Goal: Check status: Check status

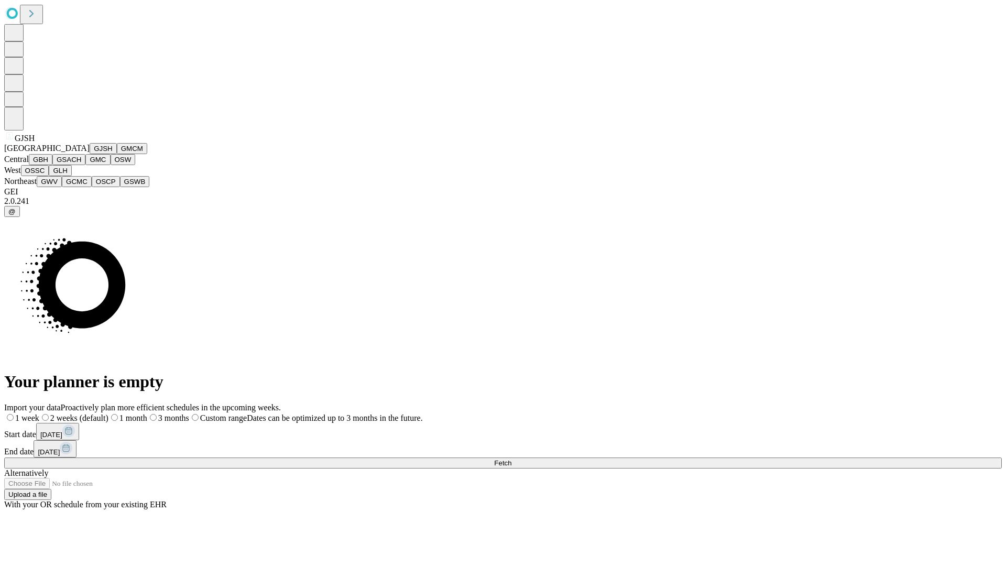
click at [90, 154] on button "GJSH" at bounding box center [103, 148] width 27 height 11
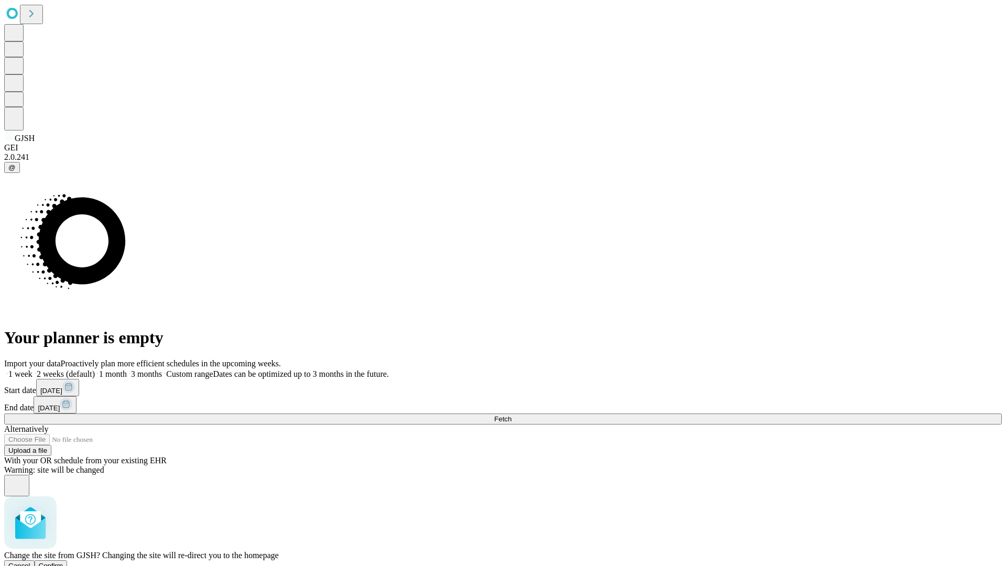
click at [63, 562] on span "Confirm" at bounding box center [51, 566] width 25 height 8
click at [32, 369] on label "1 week" at bounding box center [18, 373] width 28 height 9
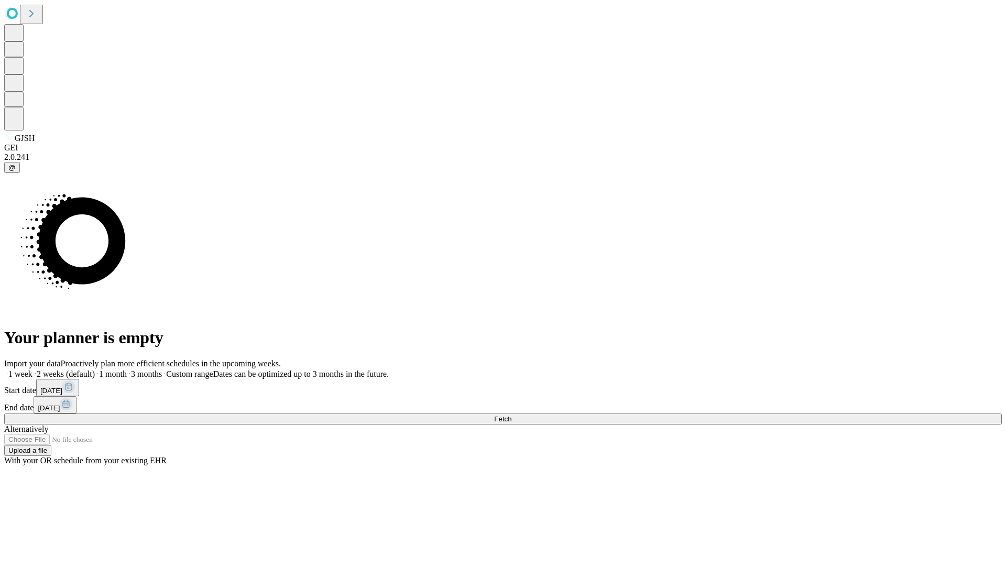
click at [512, 415] on span "Fetch" at bounding box center [502, 419] width 17 height 8
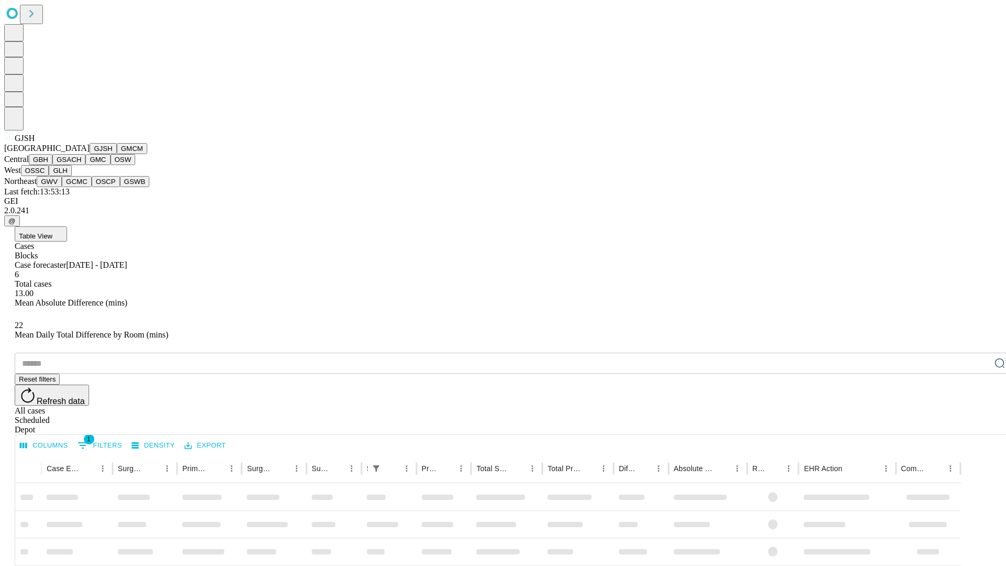
click at [117, 154] on button "GMCM" at bounding box center [132, 148] width 30 height 11
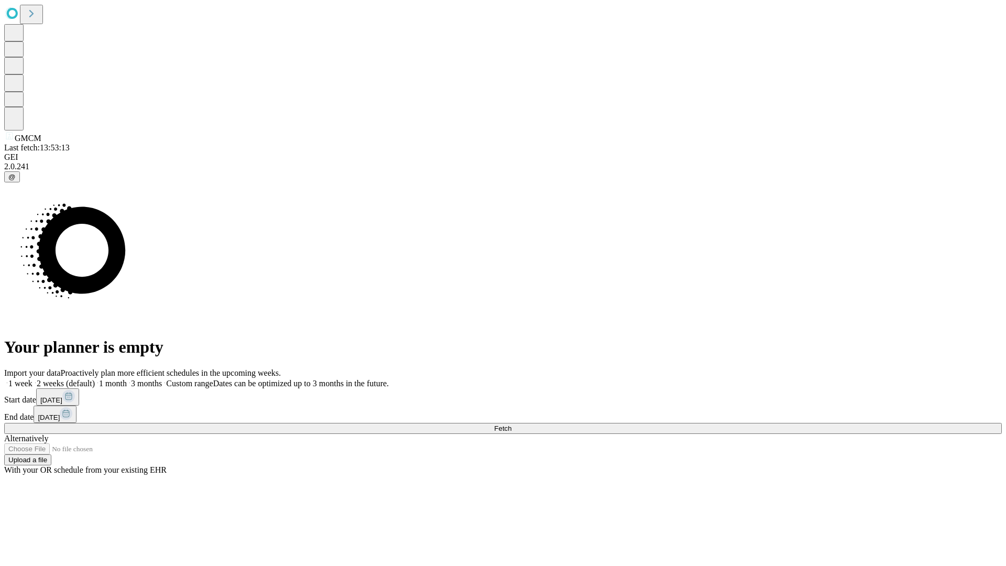
click at [32, 379] on label "1 week" at bounding box center [18, 383] width 28 height 9
click at [512, 425] on span "Fetch" at bounding box center [502, 429] width 17 height 8
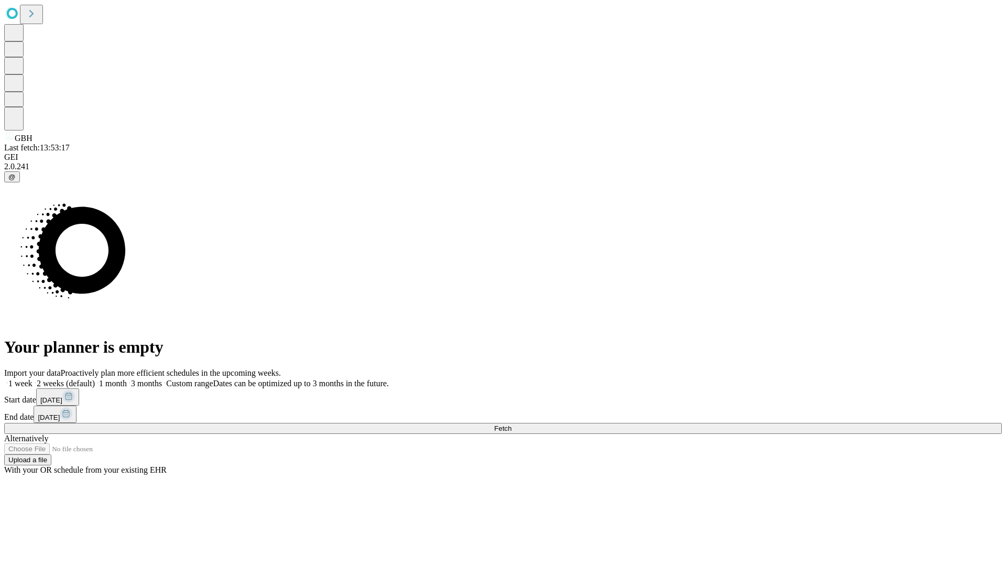
click at [32, 379] on label "1 week" at bounding box center [18, 383] width 28 height 9
click at [512, 425] on span "Fetch" at bounding box center [502, 429] width 17 height 8
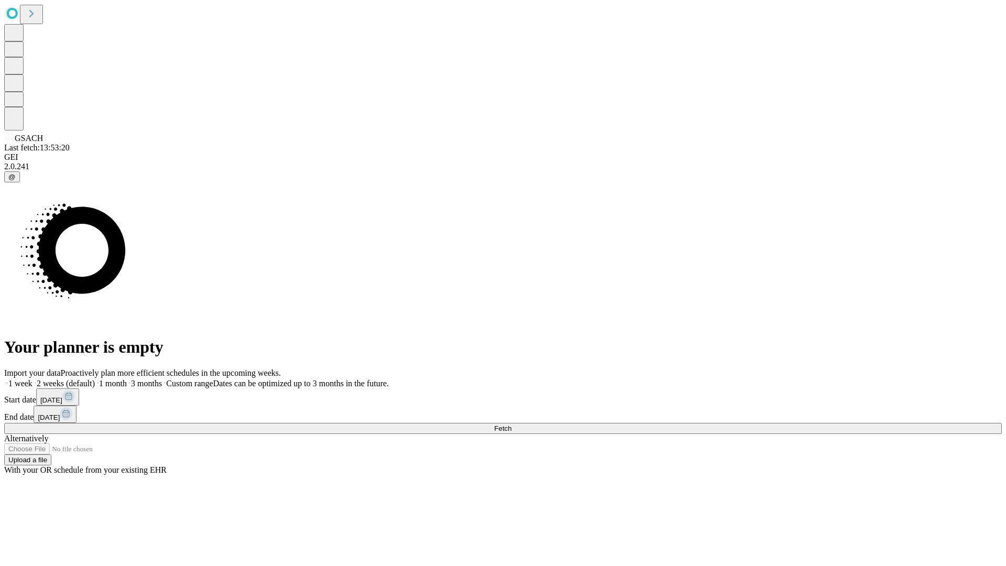
click at [32, 379] on label "1 week" at bounding box center [18, 383] width 28 height 9
click at [512, 425] on span "Fetch" at bounding box center [502, 429] width 17 height 8
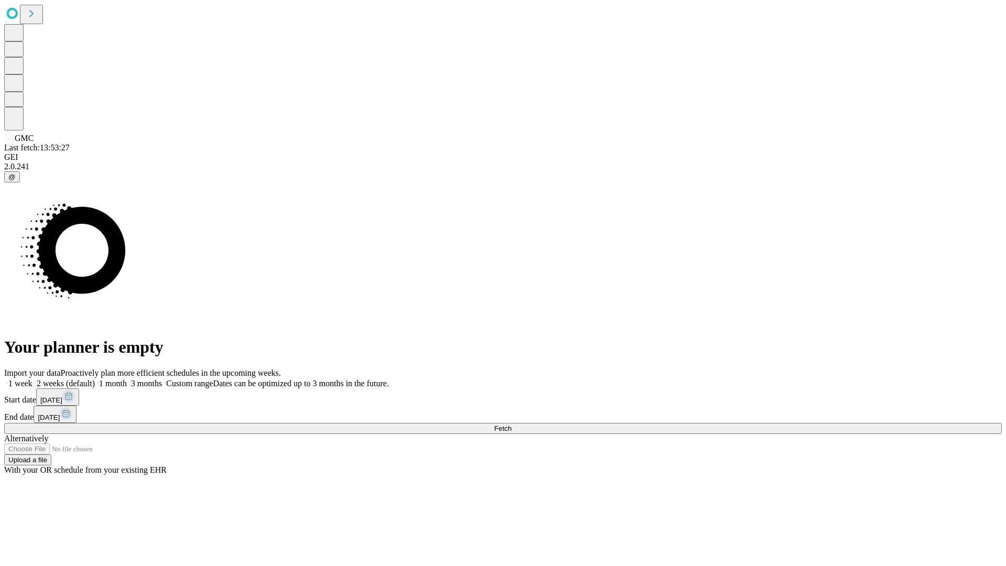
click at [32, 379] on label "1 week" at bounding box center [18, 383] width 28 height 9
click at [512, 425] on span "Fetch" at bounding box center [502, 429] width 17 height 8
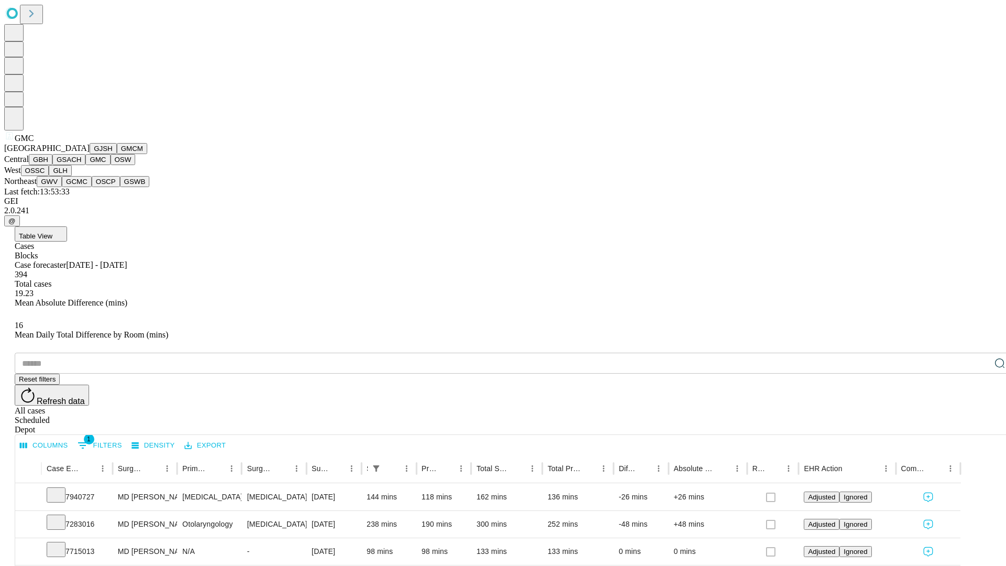
click at [111, 165] on button "OSW" at bounding box center [123, 159] width 25 height 11
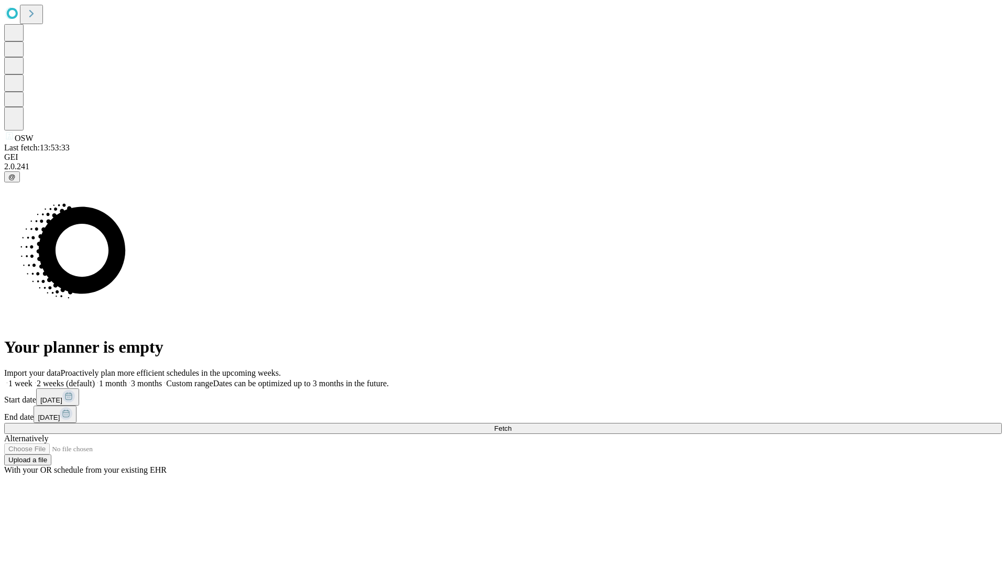
click at [32, 379] on label "1 week" at bounding box center [18, 383] width 28 height 9
click at [512, 425] on span "Fetch" at bounding box center [502, 429] width 17 height 8
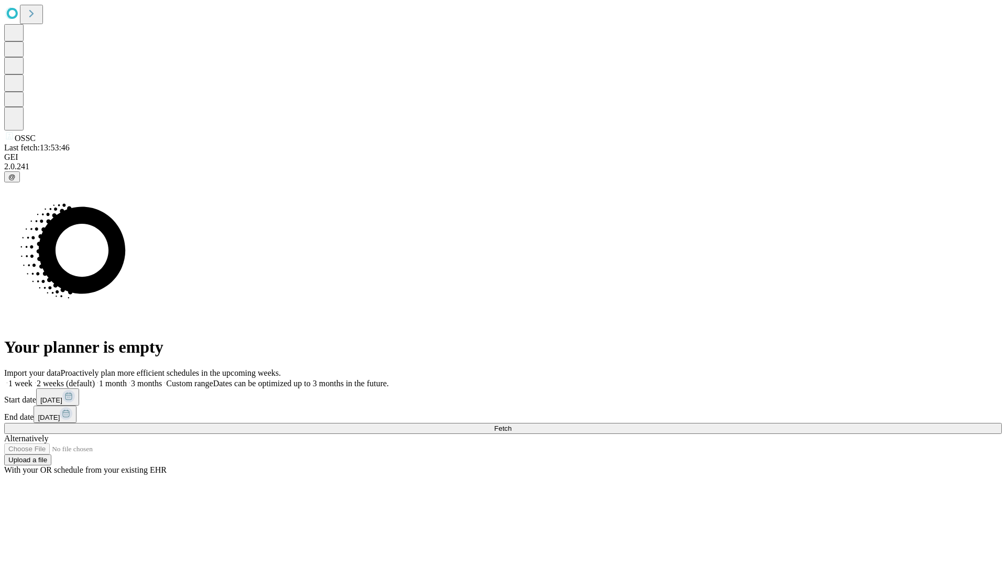
click at [512, 425] on span "Fetch" at bounding box center [502, 429] width 17 height 8
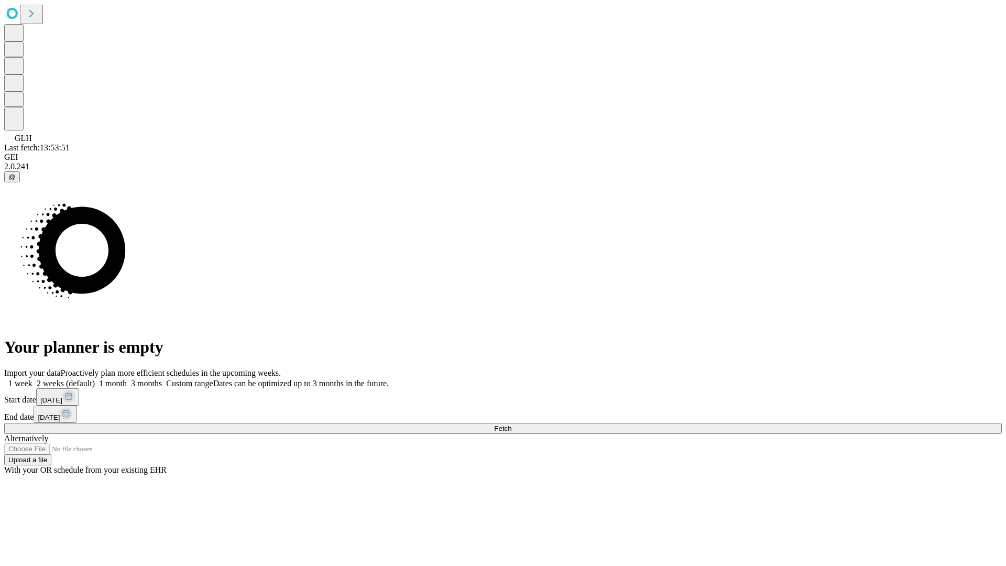
click at [32, 379] on label "1 week" at bounding box center [18, 383] width 28 height 9
click at [512, 425] on span "Fetch" at bounding box center [502, 429] width 17 height 8
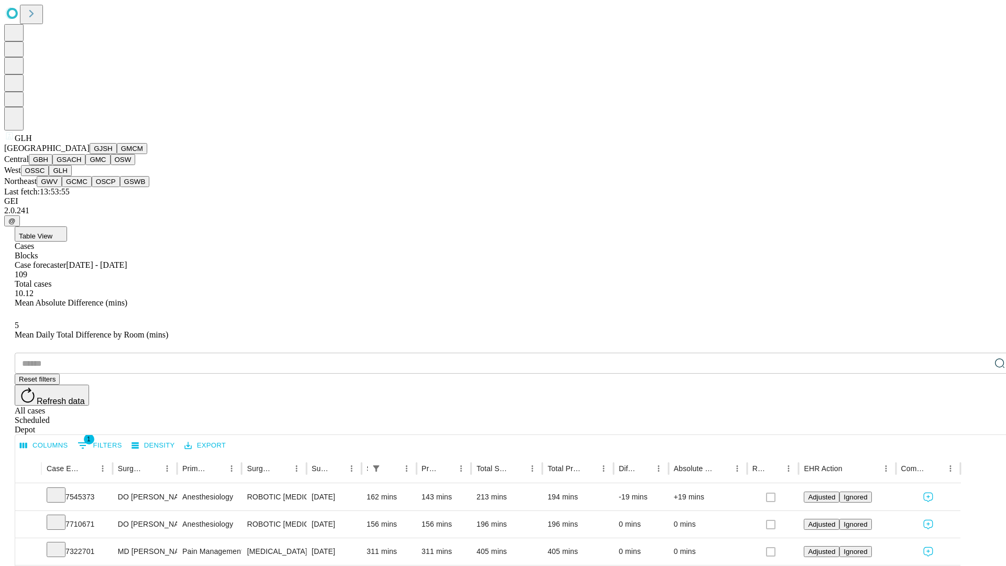
click at [62, 187] on button "GWV" at bounding box center [49, 181] width 25 height 11
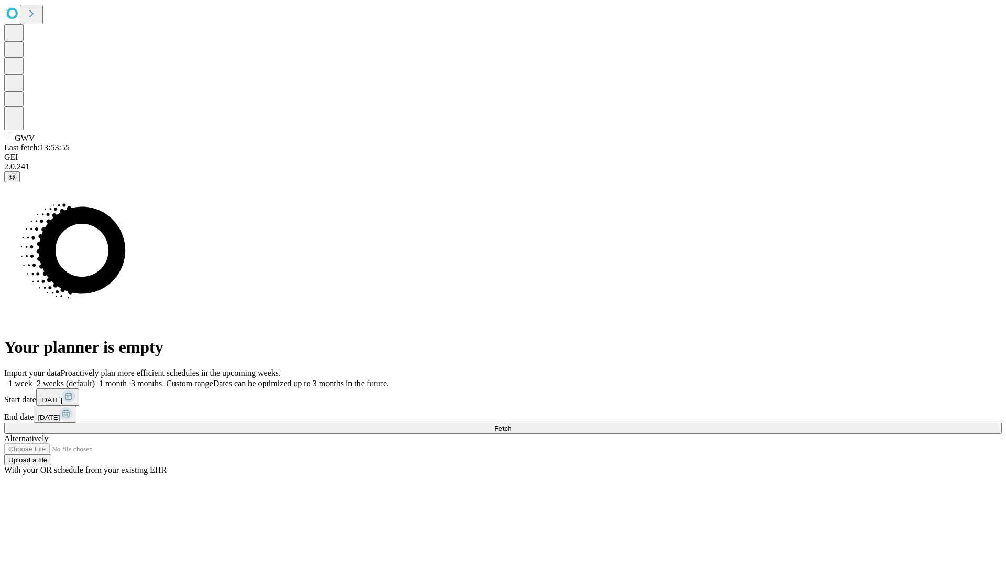
click at [32, 379] on label "1 week" at bounding box center [18, 383] width 28 height 9
click at [512, 425] on span "Fetch" at bounding box center [502, 429] width 17 height 8
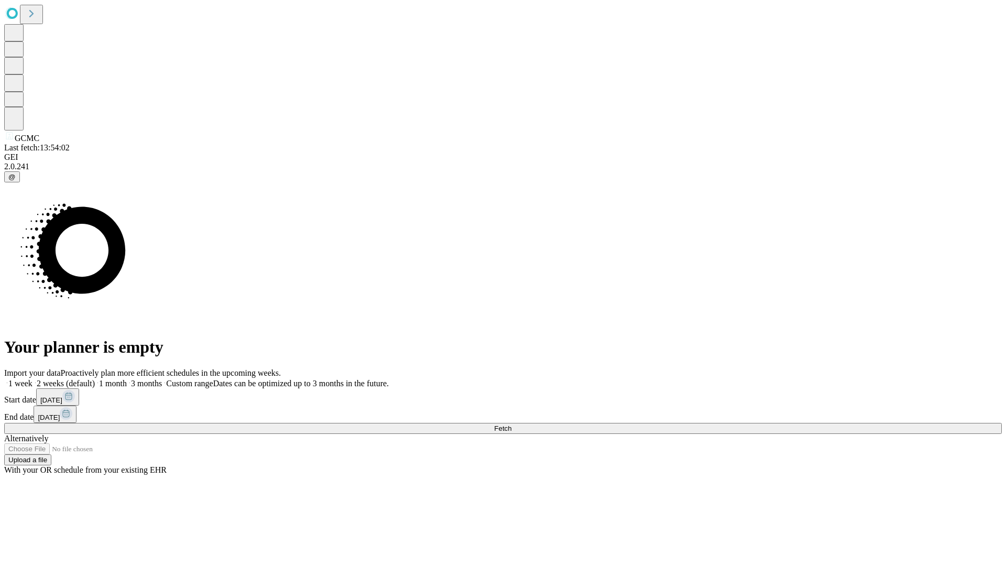
click at [512, 425] on span "Fetch" at bounding box center [502, 429] width 17 height 8
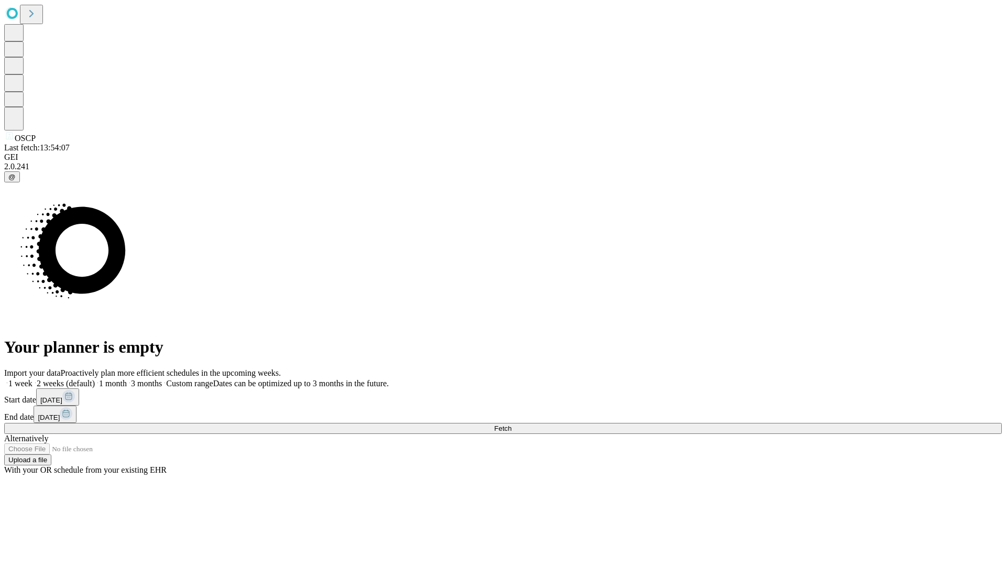
click at [32, 379] on label "1 week" at bounding box center [18, 383] width 28 height 9
click at [512, 425] on span "Fetch" at bounding box center [502, 429] width 17 height 8
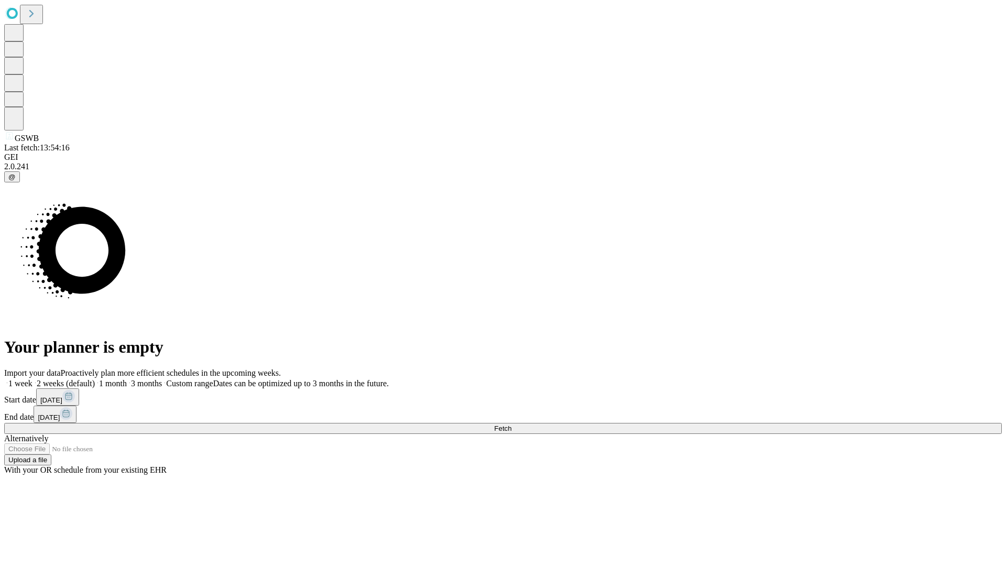
click at [32, 379] on label "1 week" at bounding box center [18, 383] width 28 height 9
click at [512, 425] on span "Fetch" at bounding box center [502, 429] width 17 height 8
